Goal: Information Seeking & Learning: Learn about a topic

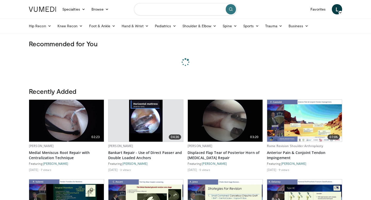
click at [170, 10] on input "Search topics, interventions" at bounding box center [185, 9] width 103 height 12
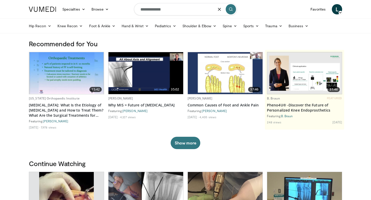
type input "**********"
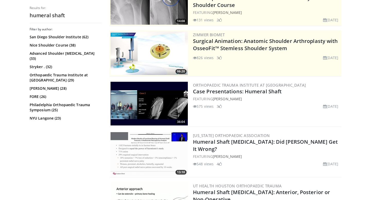
scroll to position [111, 0]
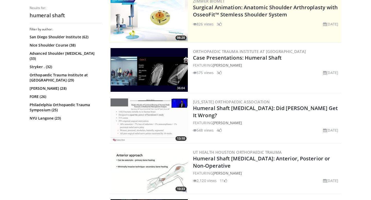
click at [161, 72] on img at bounding box center [148, 70] width 77 height 44
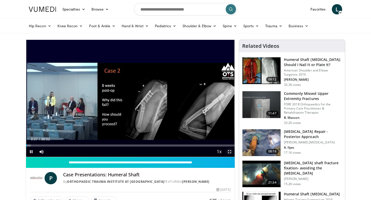
click at [229, 151] on span "Video Player" at bounding box center [229, 152] width 10 height 10
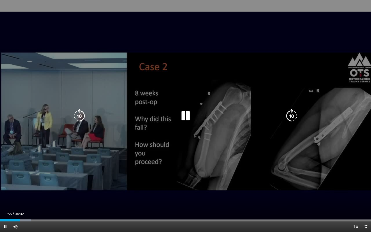
click at [188, 120] on icon "Video Player" at bounding box center [185, 116] width 14 height 14
click at [188, 119] on icon "Video Player" at bounding box center [185, 116] width 14 height 14
click at [186, 116] on icon "Video Player" at bounding box center [185, 116] width 14 height 14
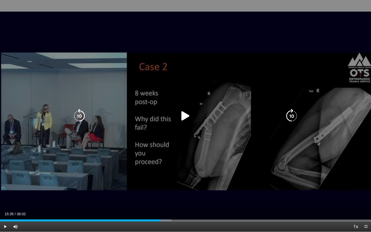
click at [183, 114] on icon "Video Player" at bounding box center [185, 116] width 14 height 14
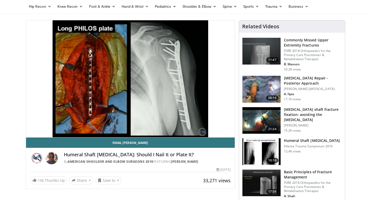
scroll to position [20, 0]
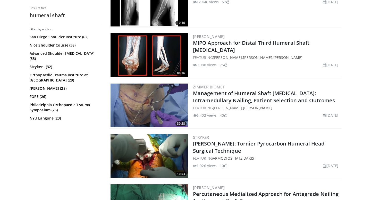
scroll to position [584, 0]
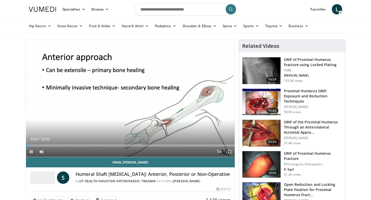
click at [230, 152] on span "Video Player" at bounding box center [229, 152] width 10 height 10
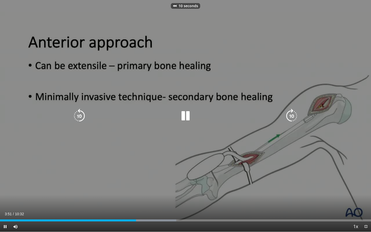
click at [182, 112] on icon "Video Player" at bounding box center [185, 116] width 14 height 14
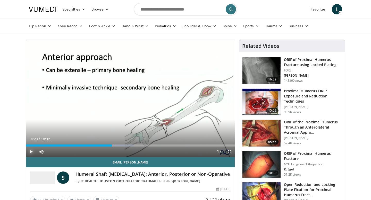
click at [31, 153] on span "Video Player" at bounding box center [31, 152] width 10 height 10
click at [228, 153] on span "Video Player" at bounding box center [229, 152] width 10 height 10
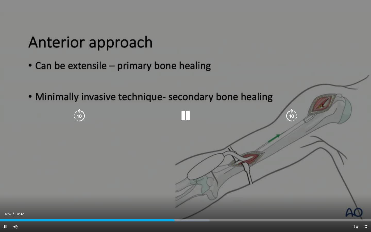
click at [184, 114] on icon "Video Player" at bounding box center [185, 116] width 14 height 14
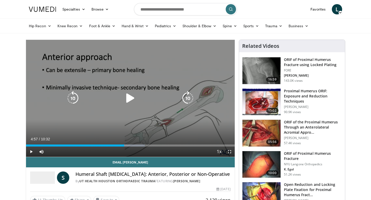
click at [130, 101] on icon "Video Player" at bounding box center [130, 98] width 14 height 14
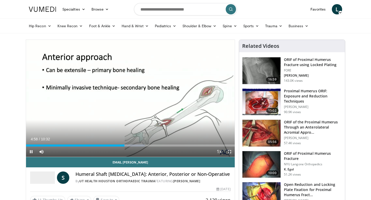
click at [228, 154] on span "Video Player" at bounding box center [229, 152] width 10 height 10
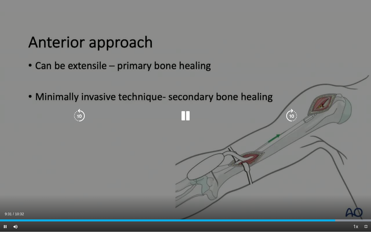
click at [188, 115] on icon "Video Player" at bounding box center [185, 116] width 14 height 14
click at [188, 116] on icon "Video Player" at bounding box center [185, 116] width 14 height 14
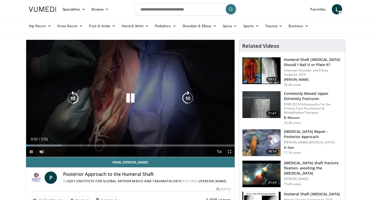
click at [132, 102] on icon "Video Player" at bounding box center [130, 98] width 14 height 14
click at [127, 99] on icon "Video Player" at bounding box center [130, 98] width 14 height 14
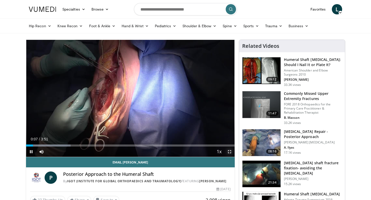
click at [227, 151] on span "Video Player" at bounding box center [229, 152] width 10 height 10
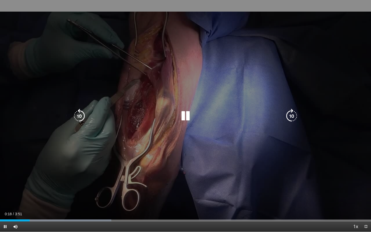
click at [185, 117] on icon "Video Player" at bounding box center [185, 116] width 14 height 14
click at [79, 117] on icon "Video Player" at bounding box center [79, 116] width 14 height 14
click at [185, 118] on icon "Video Player" at bounding box center [185, 116] width 14 height 14
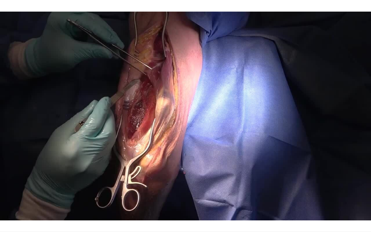
click at [185, 118] on div "10 seconds Tap to unmute" at bounding box center [185, 116] width 371 height 232
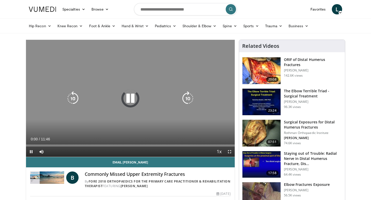
click at [132, 99] on icon "Video Player" at bounding box center [130, 98] width 14 height 14
